Goal: Communication & Community: Answer question/provide support

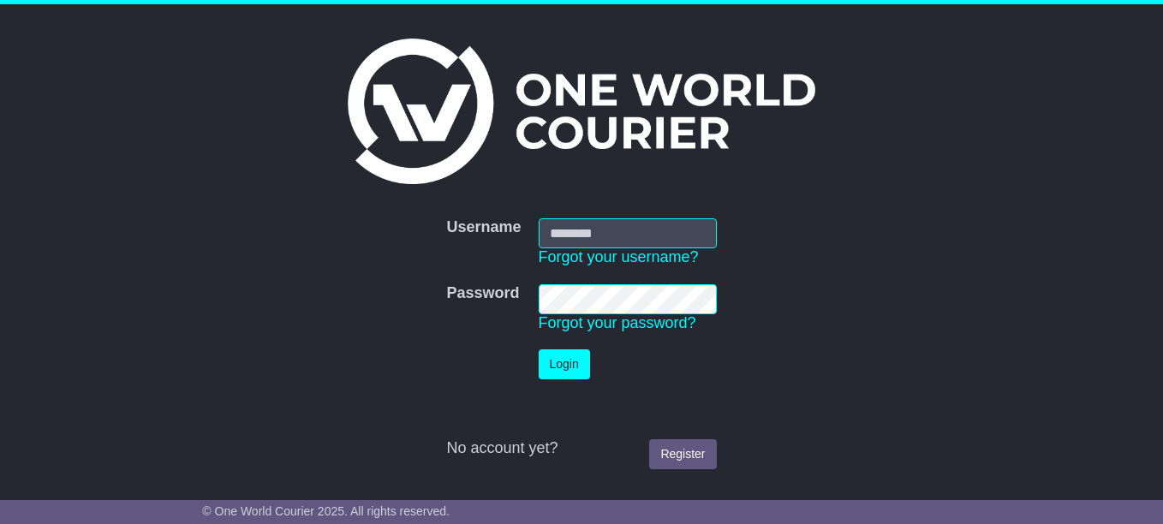
type input "**********"
click at [570, 374] on button "Login" at bounding box center [564, 364] width 51 height 30
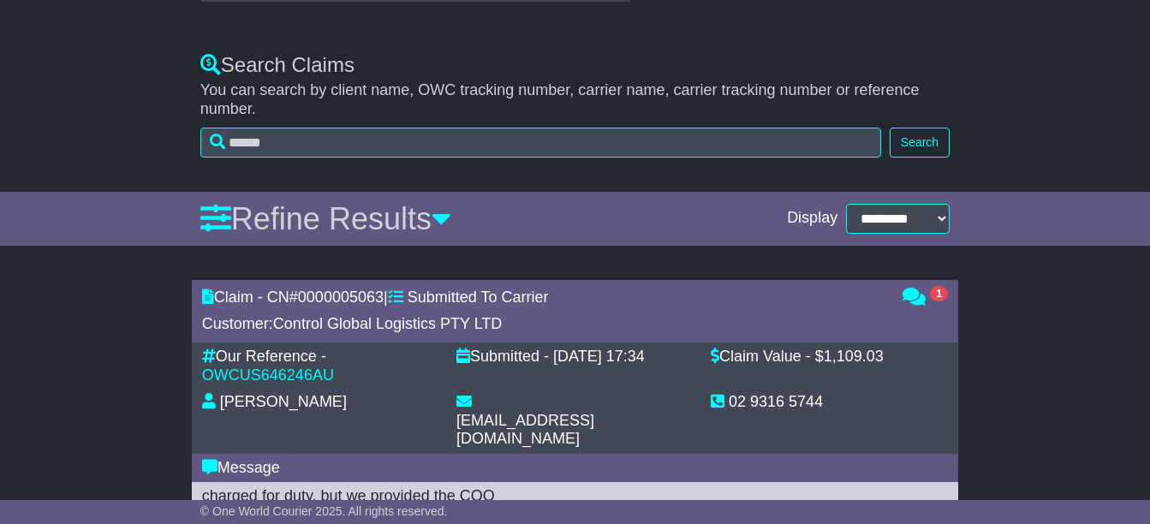
scroll to position [685, 0]
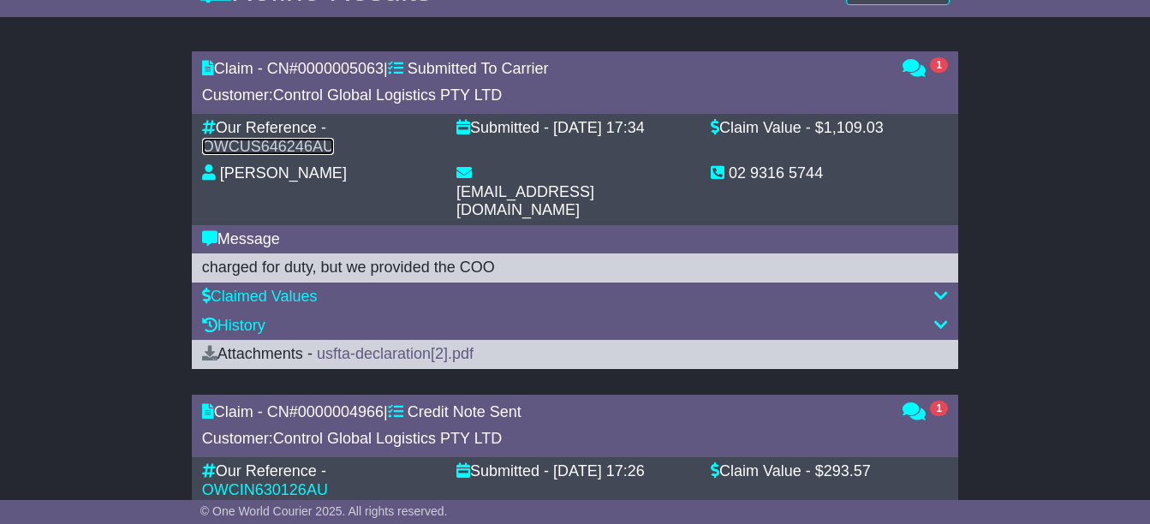
click at [254, 146] on link "OWCUS646246AU" at bounding box center [268, 146] width 132 height 17
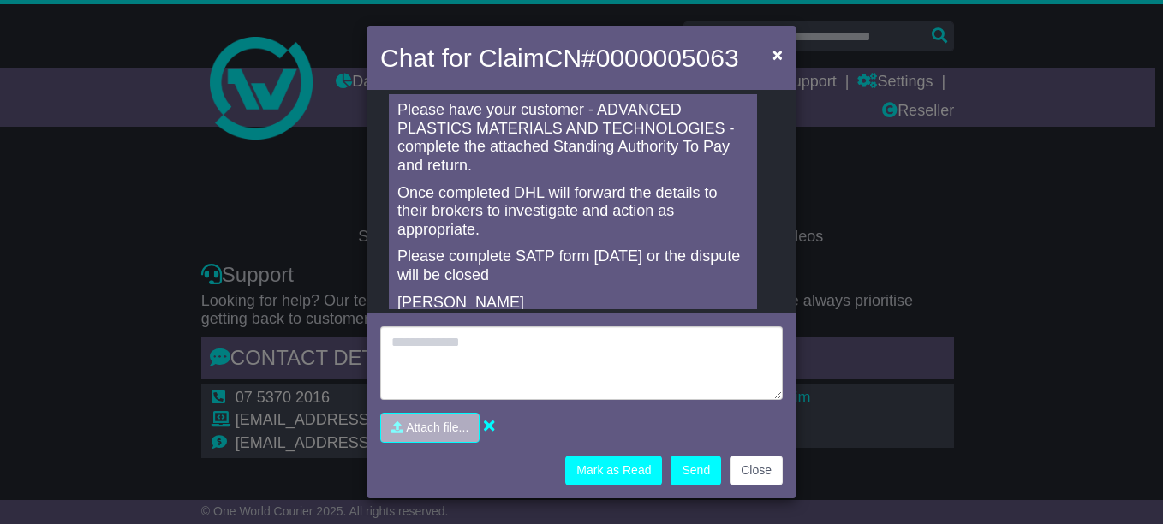
scroll to position [99, 0]
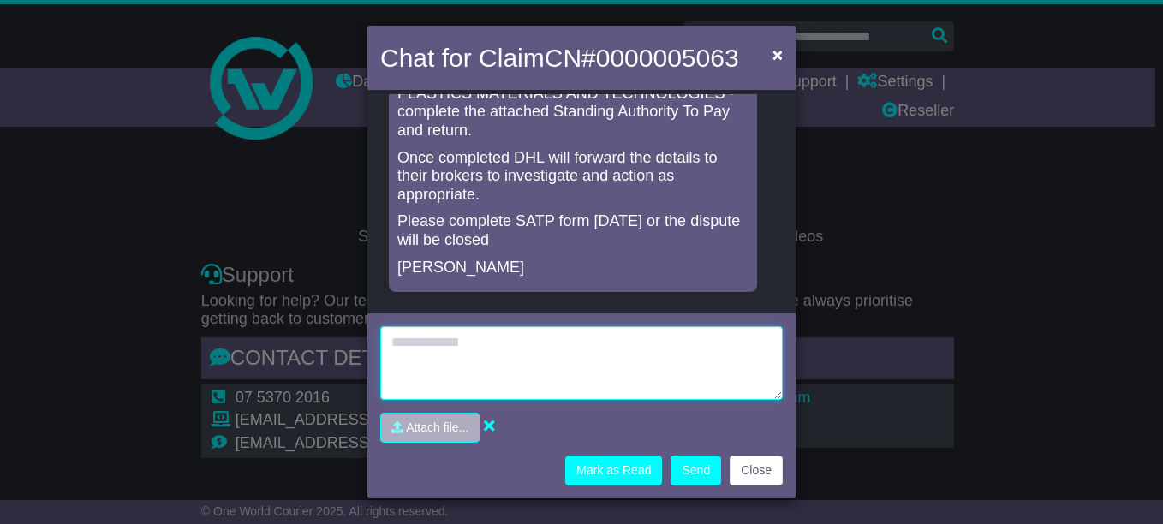
click at [575, 358] on textarea at bounding box center [581, 363] width 403 height 74
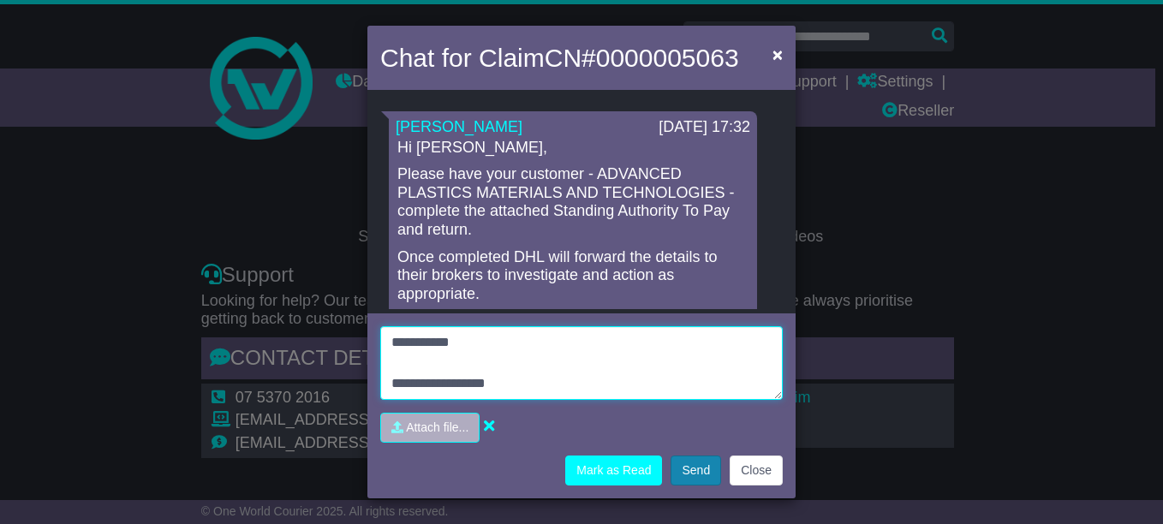
type textarea "**********"
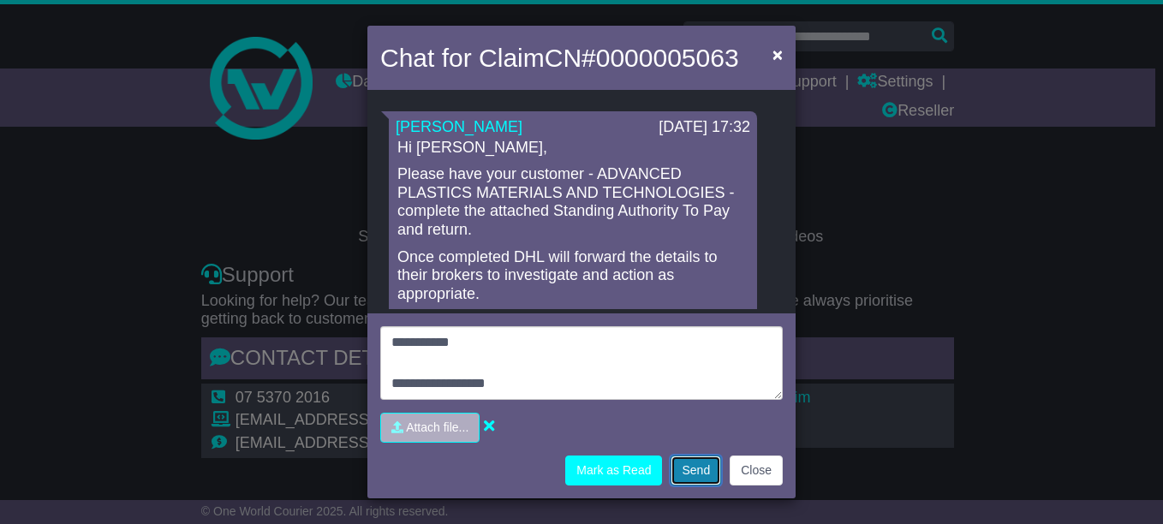
click at [701, 469] on button "Send" at bounding box center [696, 471] width 51 height 30
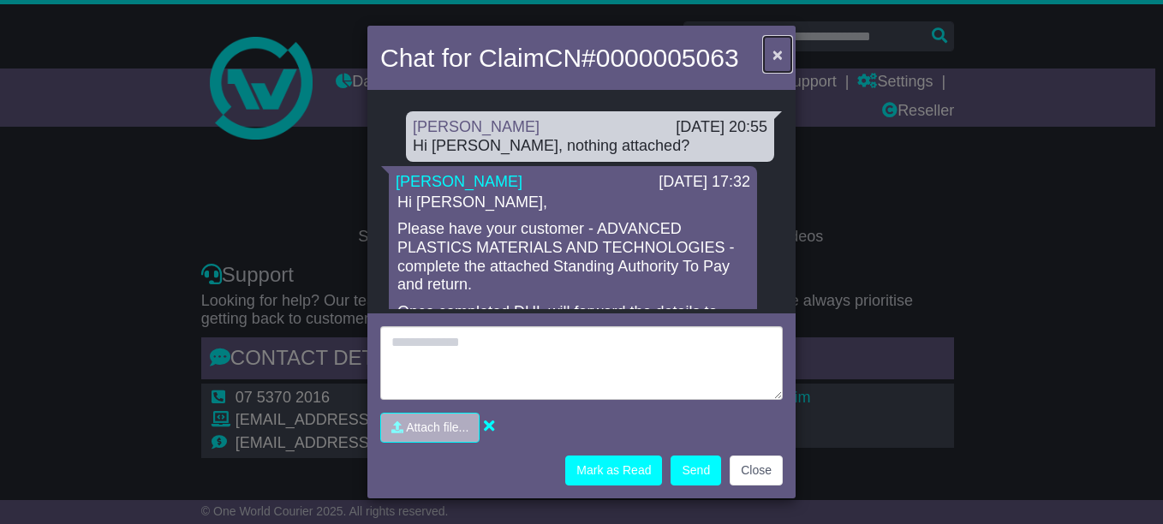
click at [775, 58] on span "×" at bounding box center [778, 55] width 10 height 20
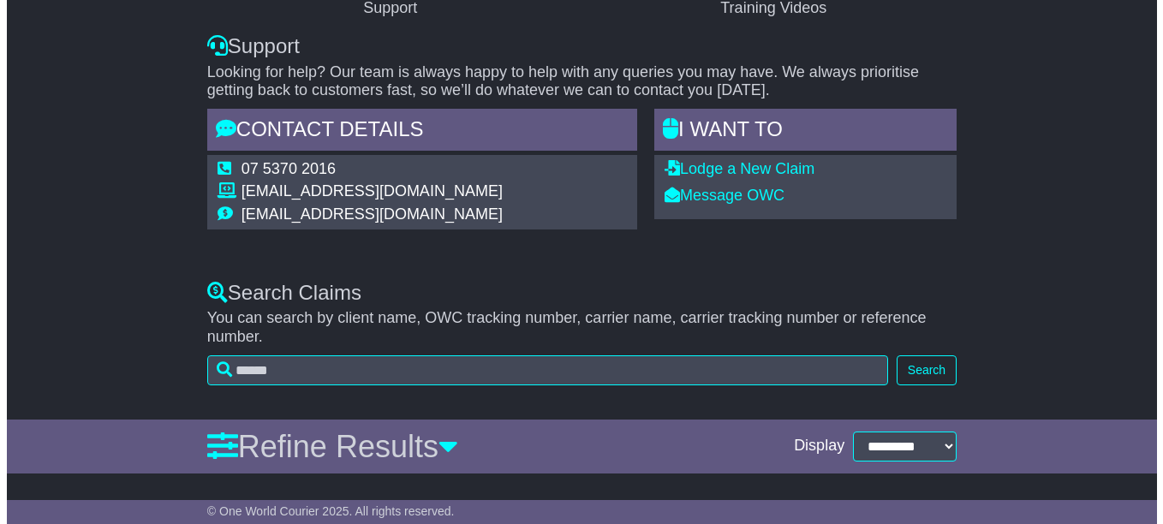
scroll to position [457, 0]
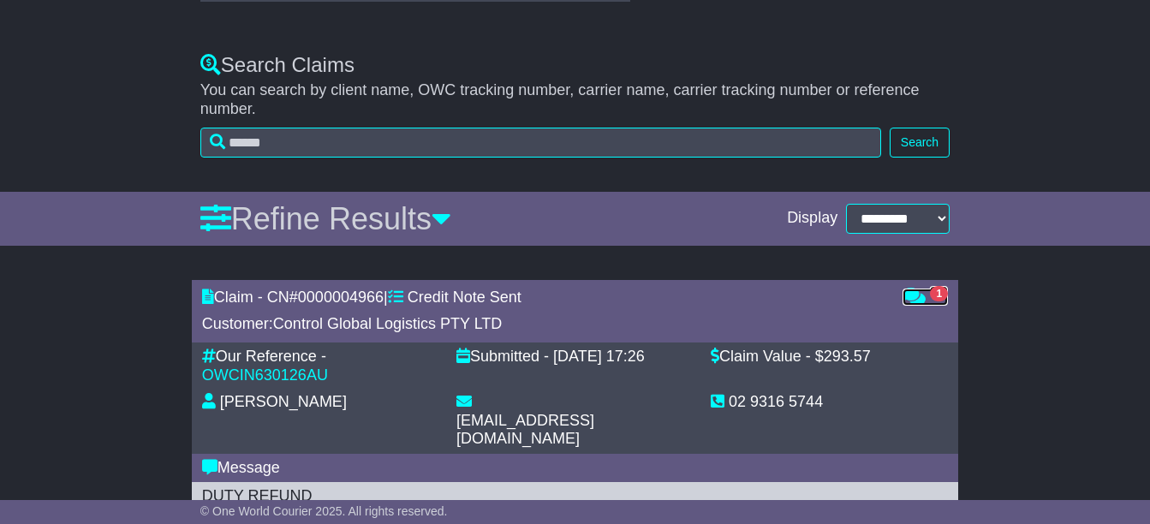
click at [923, 300] on icon at bounding box center [914, 296] width 23 height 15
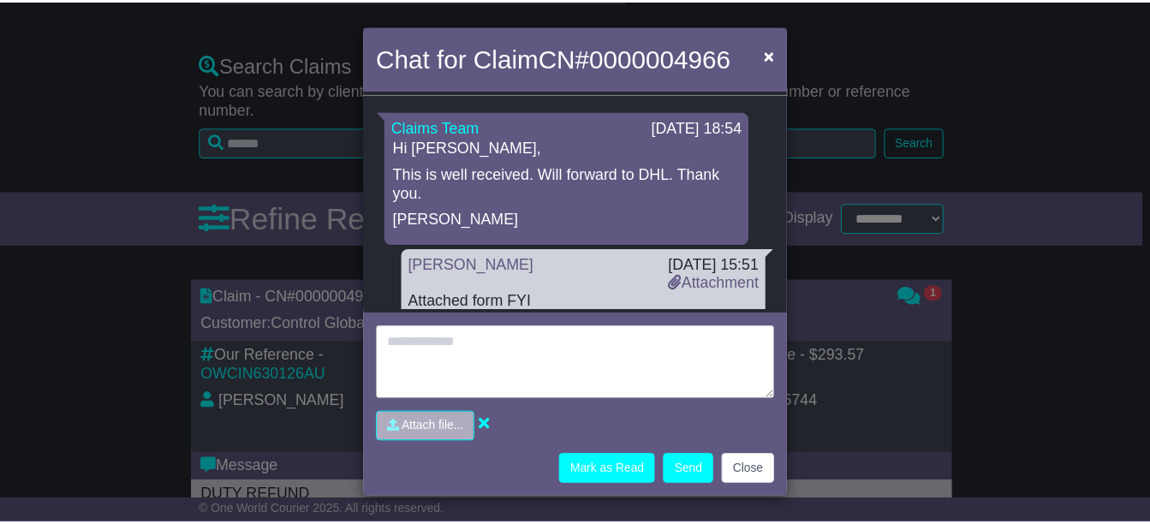
scroll to position [229, 0]
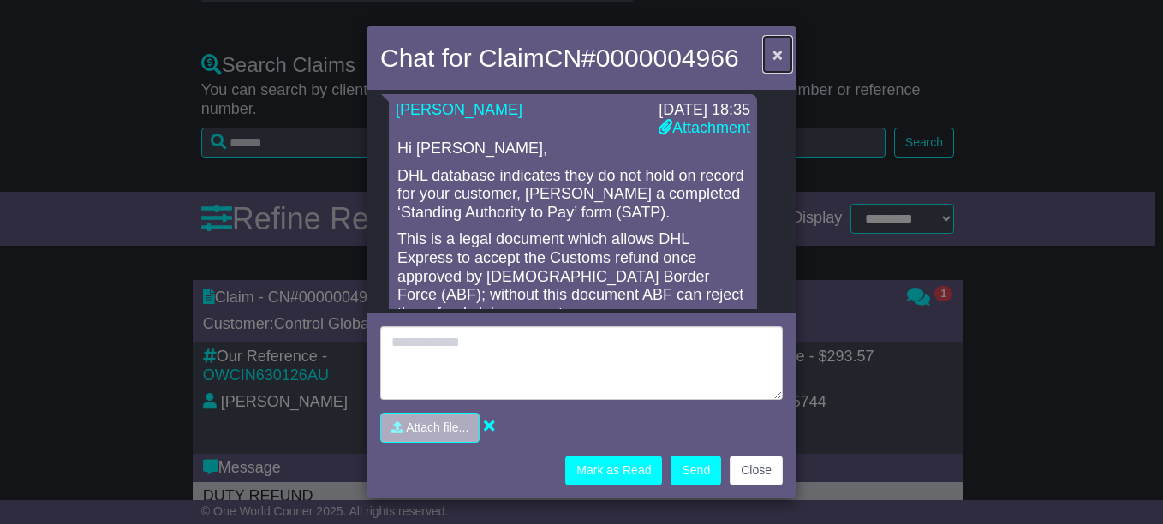
click at [772, 49] on button "×" at bounding box center [777, 54] width 27 height 35
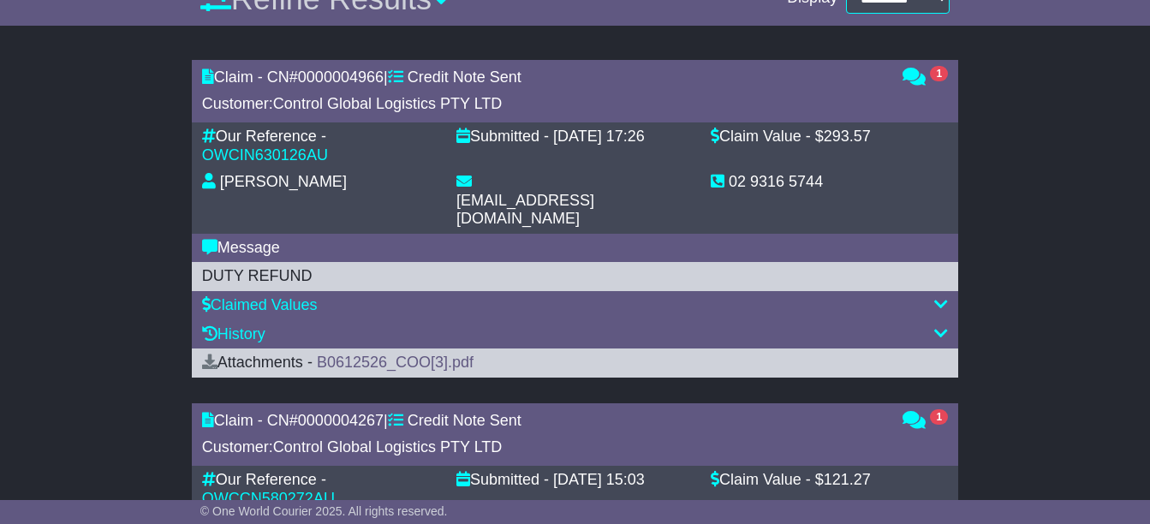
scroll to position [685, 0]
